Goal: Obtain resource: Download file/media

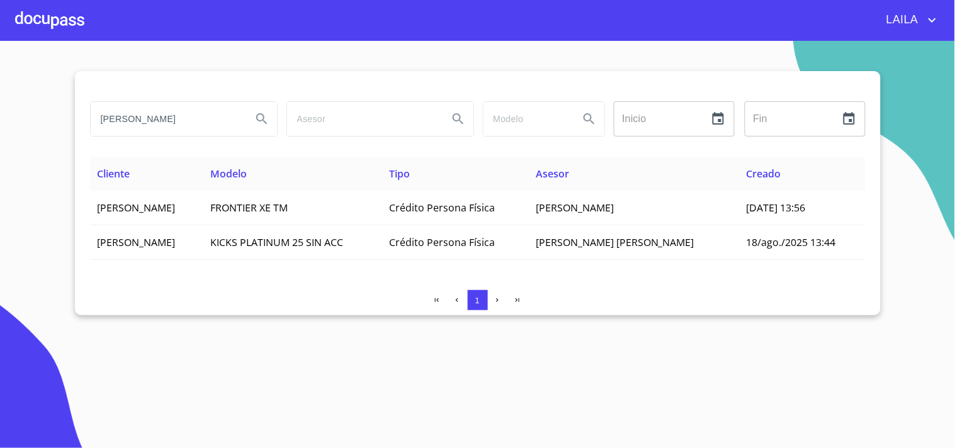
click at [176, 125] on input "[PERSON_NAME]" at bounding box center [166, 119] width 151 height 34
type input "[PERSON_NAME]"
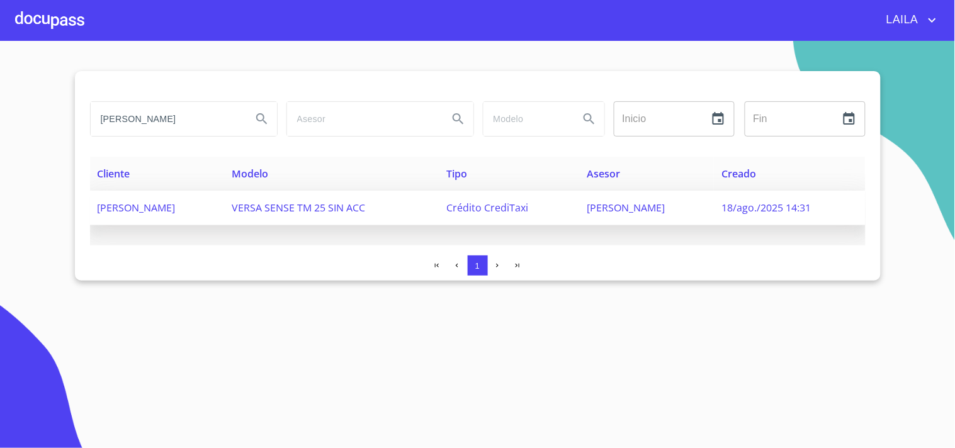
click at [176, 203] on span "[PERSON_NAME]" at bounding box center [137, 208] width 78 height 14
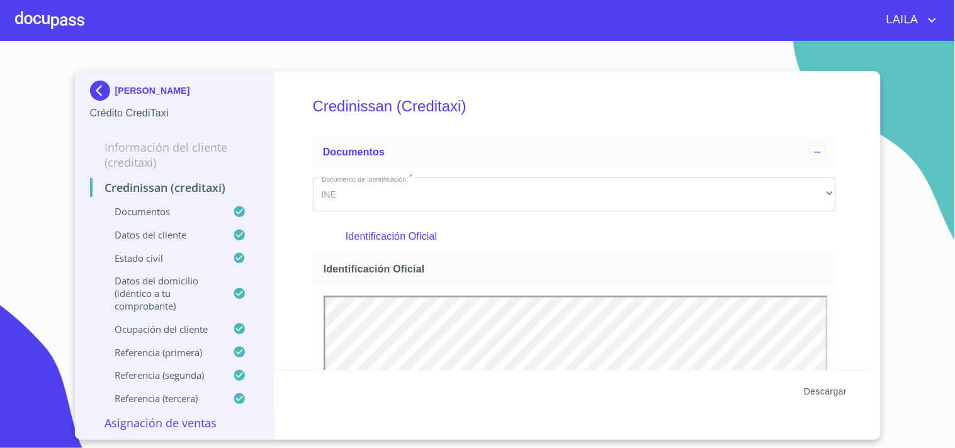
click at [815, 380] on button "Descargar" at bounding box center [825, 391] width 53 height 23
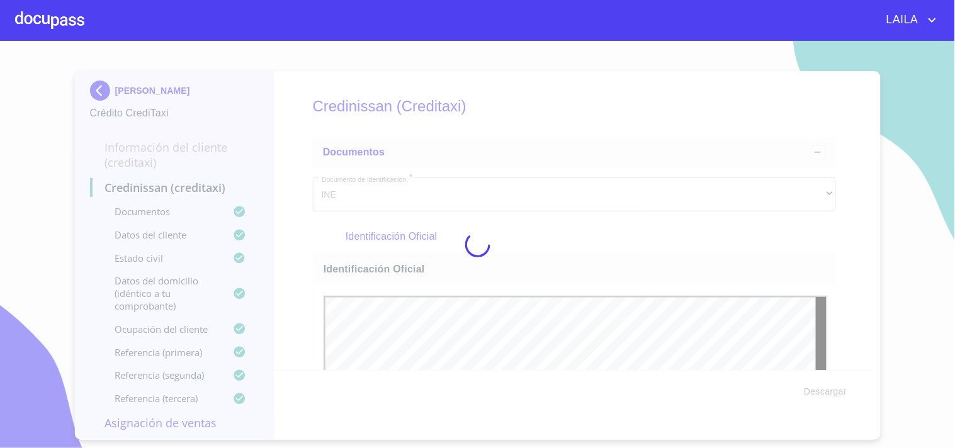
click at [818, 394] on div at bounding box center [477, 244] width 955 height 407
